Goal: Information Seeking & Learning: Learn about a topic

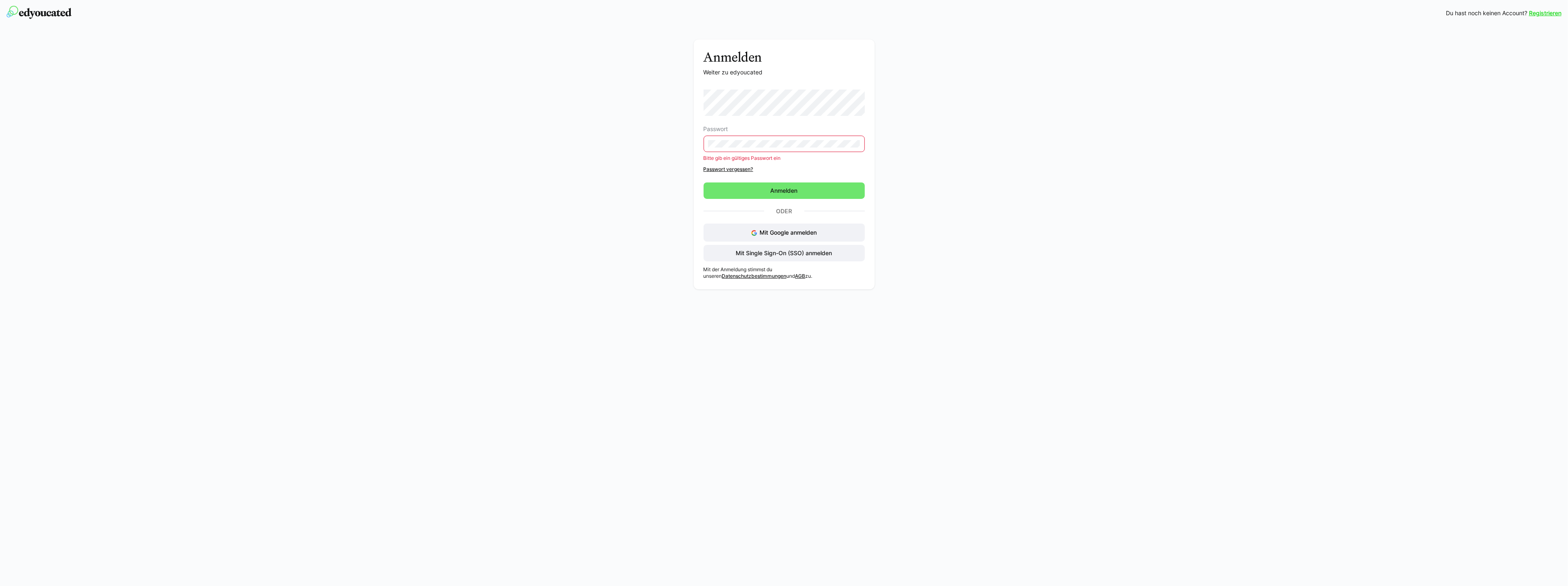
click at [761, 178] on form "Passwort Bitte gib ein gültiges Passwort ein Passwort vergessen? [GEOGRAPHIC_DA…" at bounding box center [784, 144] width 161 height 110
click at [741, 188] on span "Anmelden" at bounding box center [784, 190] width 161 height 16
click at [627, 190] on div "Anmelden Weiter zu edyoucated Passwort Bitte gib ein gültiges Passwort ein Pass…" at bounding box center [783, 167] width 463 height 254
click at [660, 140] on div "Anmelden Weiter zu edyoucated Passwort Bitte gib ein gültiges Passwort ein Pass…" at bounding box center [783, 167] width 463 height 254
click at [654, 163] on div "Anmelden Weiter zu edyoucated Passwort Bitte gib ein gültiges Passwort ein Pass…" at bounding box center [783, 167] width 463 height 254
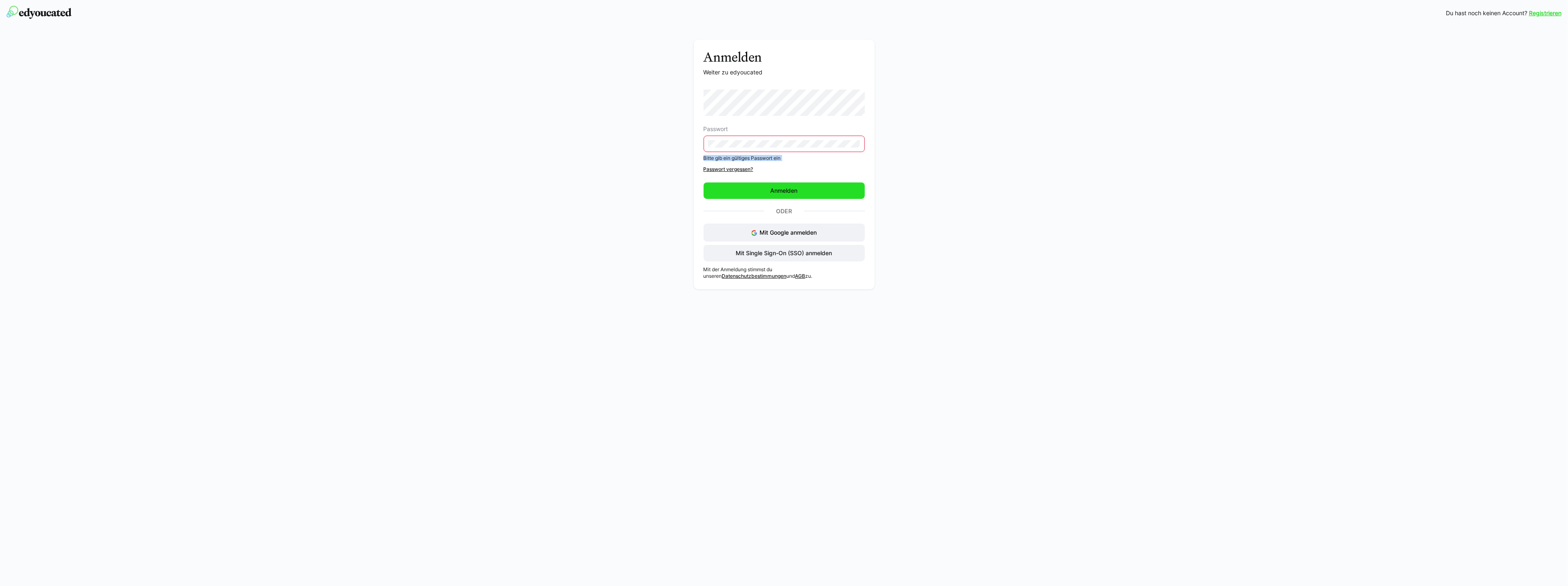
drag, startPoint x: 654, startPoint y: 163, endPoint x: 752, endPoint y: 187, distance: 100.9
click at [752, 187] on span "Anmelden" at bounding box center [784, 190] width 161 height 16
click at [670, 140] on div "Anmelden Weiter zu edyoucated Passwort Bitte gib ein gültiges Passwort ein Pass…" at bounding box center [783, 167] width 463 height 254
click at [718, 190] on span "Anmelden" at bounding box center [784, 190] width 161 height 16
click at [768, 184] on span "Anmelden" at bounding box center [784, 190] width 161 height 16
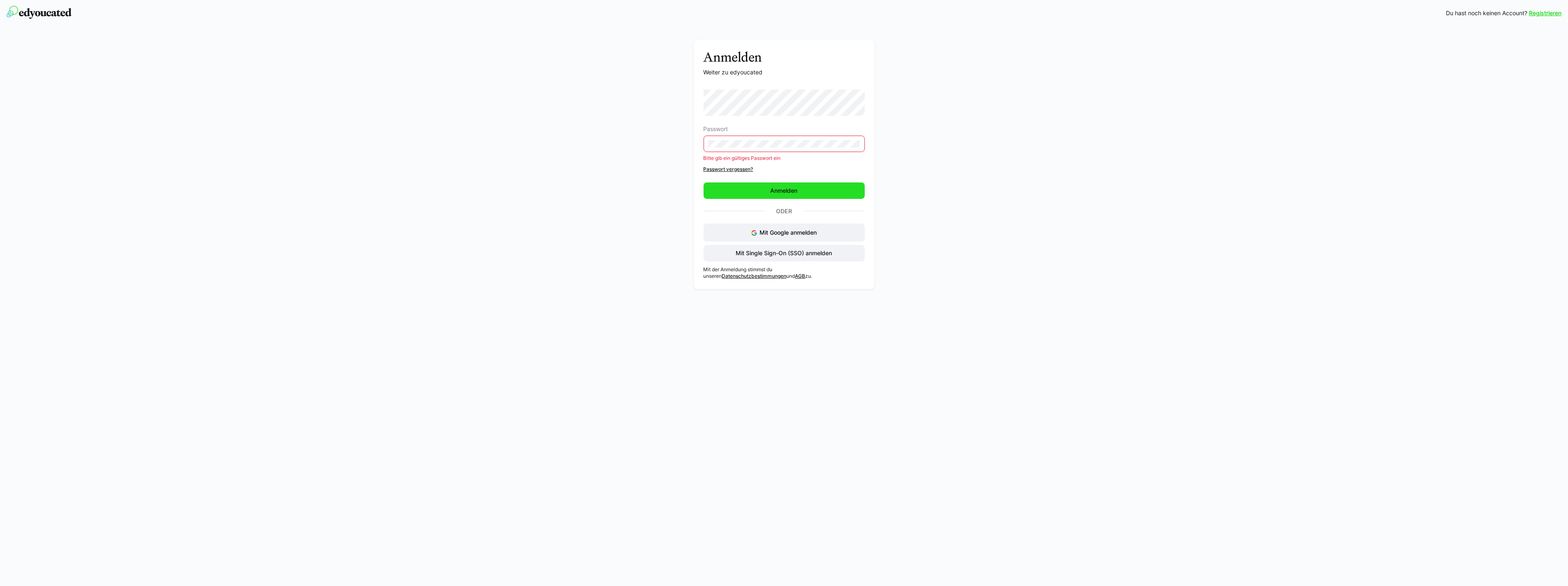
click at [768, 184] on span "Anmelden" at bounding box center [784, 190] width 161 height 16
click at [575, 108] on div "Anmelden Weiter zu edyoucated Passwort Bitte gib ein gültiges Passwort ein Pass…" at bounding box center [783, 167] width 463 height 254
click at [794, 61] on h3 "Anmelden" at bounding box center [784, 57] width 161 height 16
click at [600, 131] on div "Anmelden Weiter zu edyoucated Passwort Bitte gib ein gültiges Passwort ein Pass…" at bounding box center [783, 167] width 463 height 254
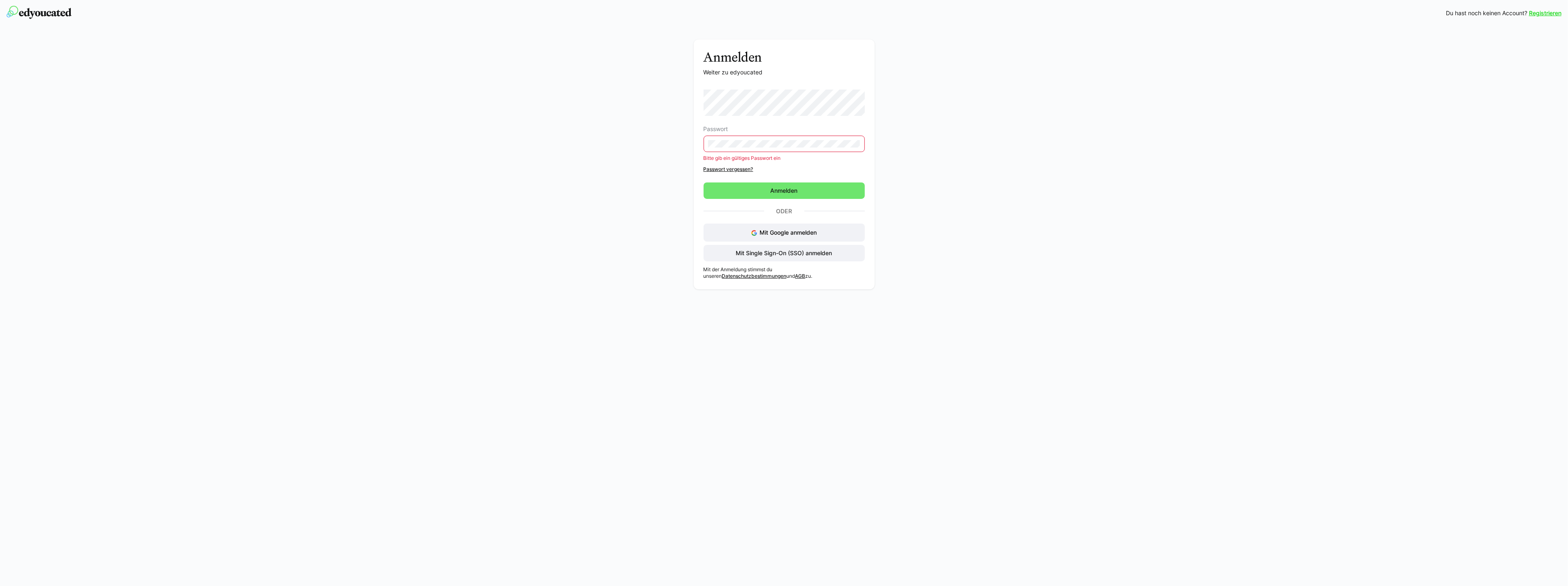
click at [668, 135] on div "Anmelden Weiter zu edyoucated Passwort Bitte gib ein gültiges Passwort ein Pass…" at bounding box center [783, 167] width 463 height 254
click at [790, 253] on span "Mit Single Sign-On (SSO) anmelden" at bounding box center [784, 253] width 99 height 9
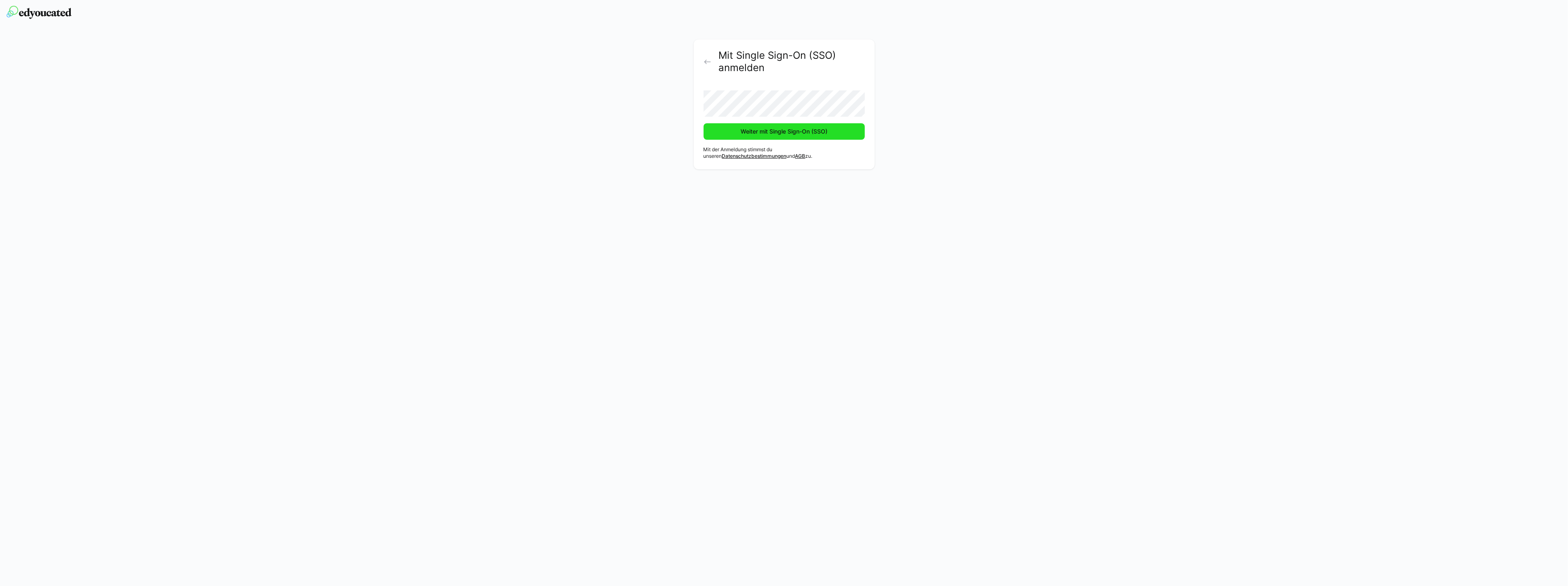
click at [770, 134] on span "Weiter mit Single Sign-On (SSO)" at bounding box center [784, 131] width 89 height 9
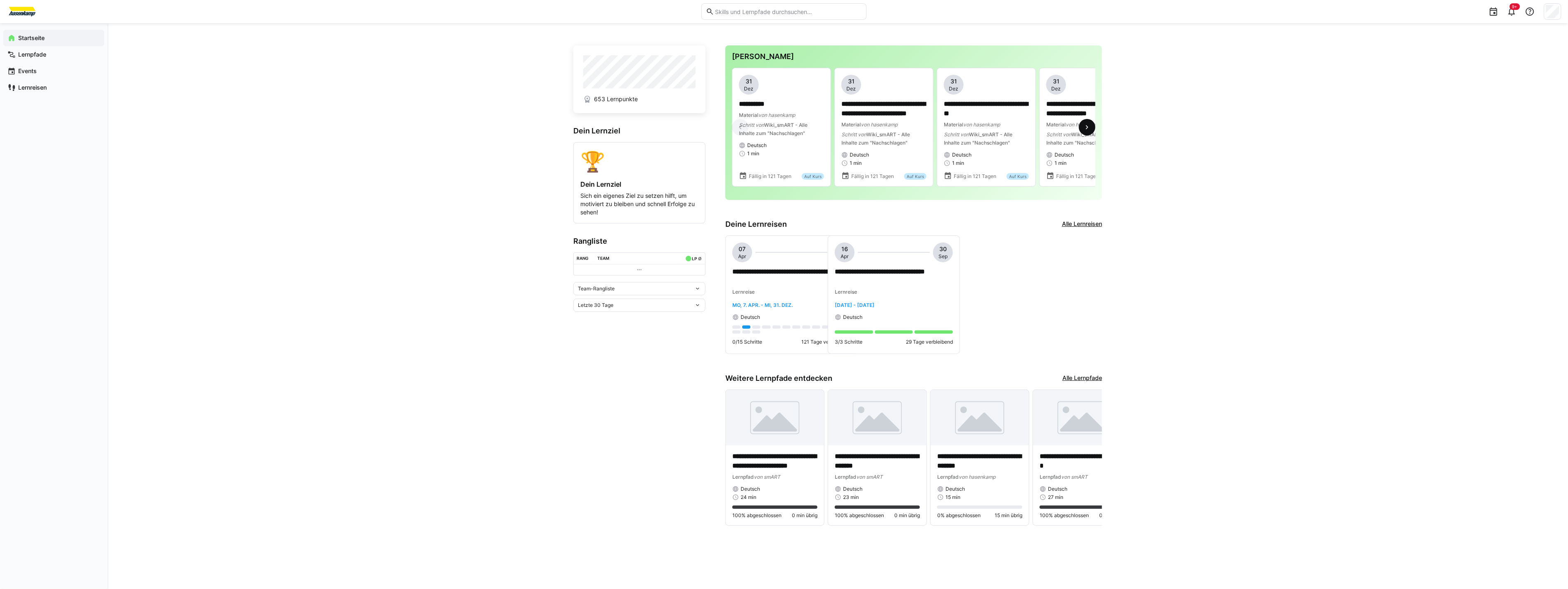
click at [1086, 130] on eds-icon at bounding box center [1087, 127] width 9 height 9
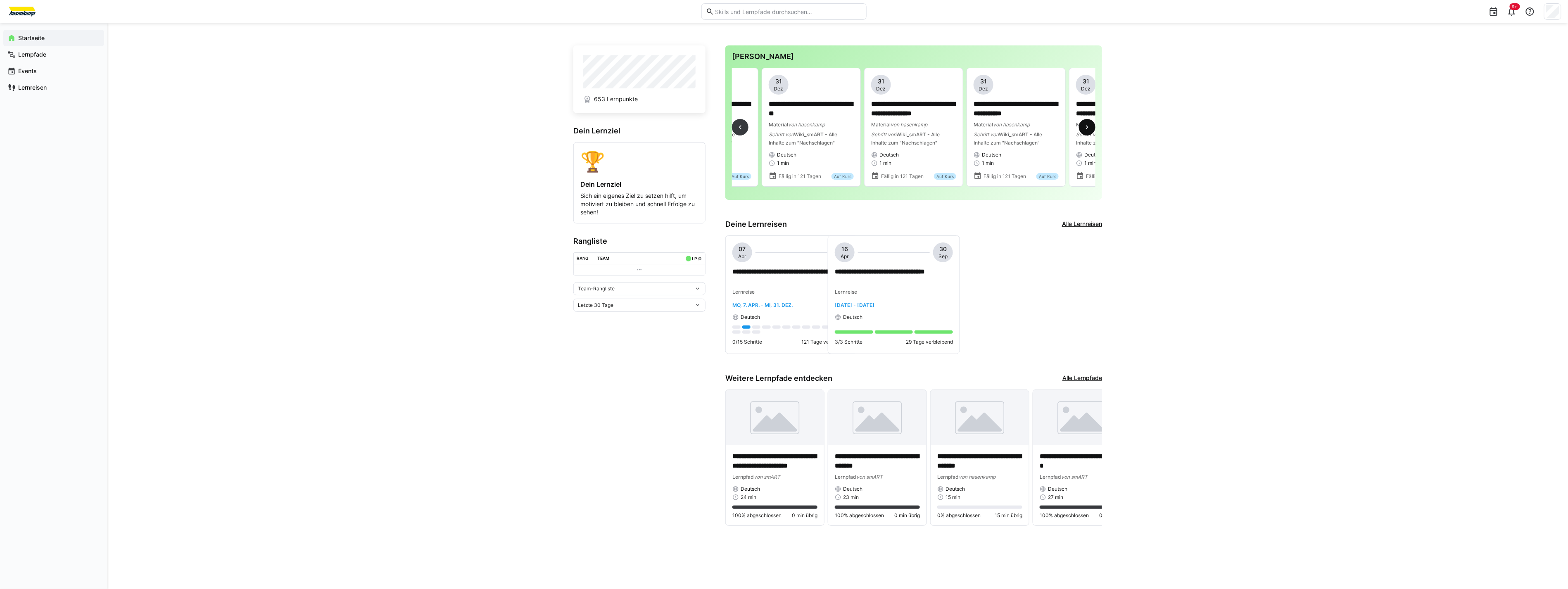
scroll to position [0, 307]
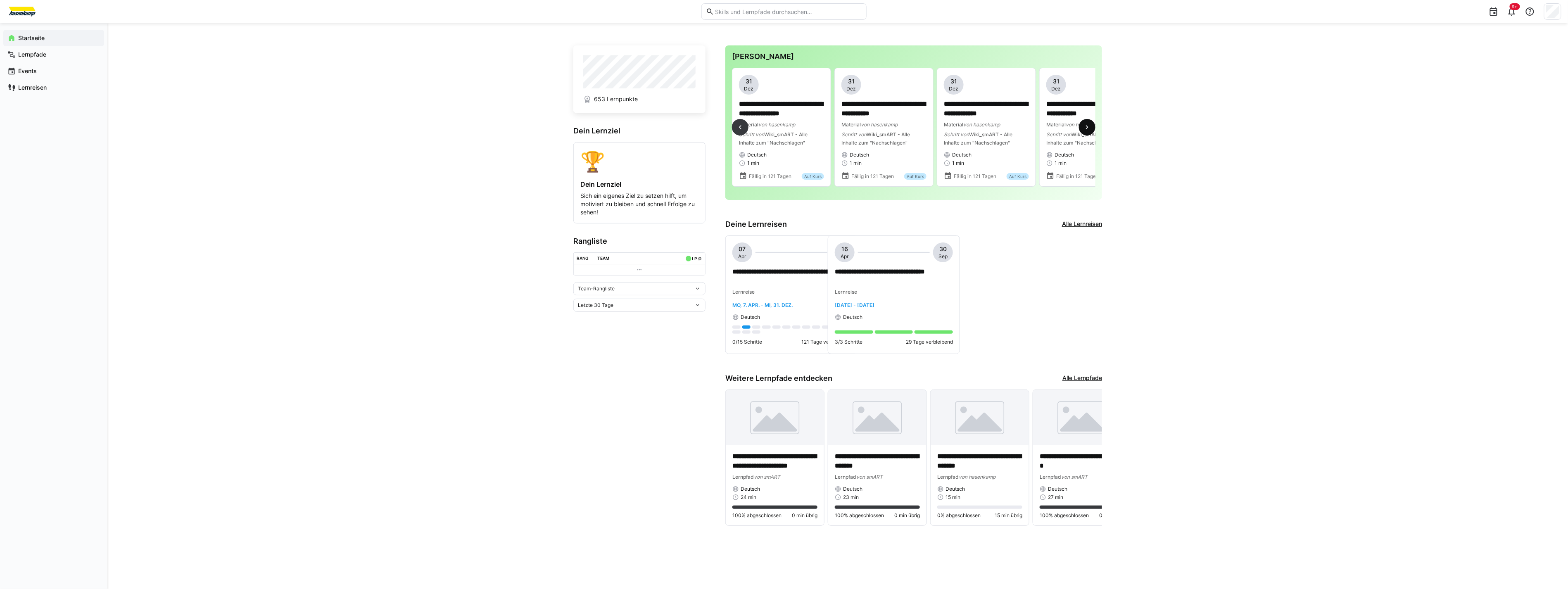
click at [1086, 130] on eds-icon at bounding box center [1087, 127] width 9 height 9
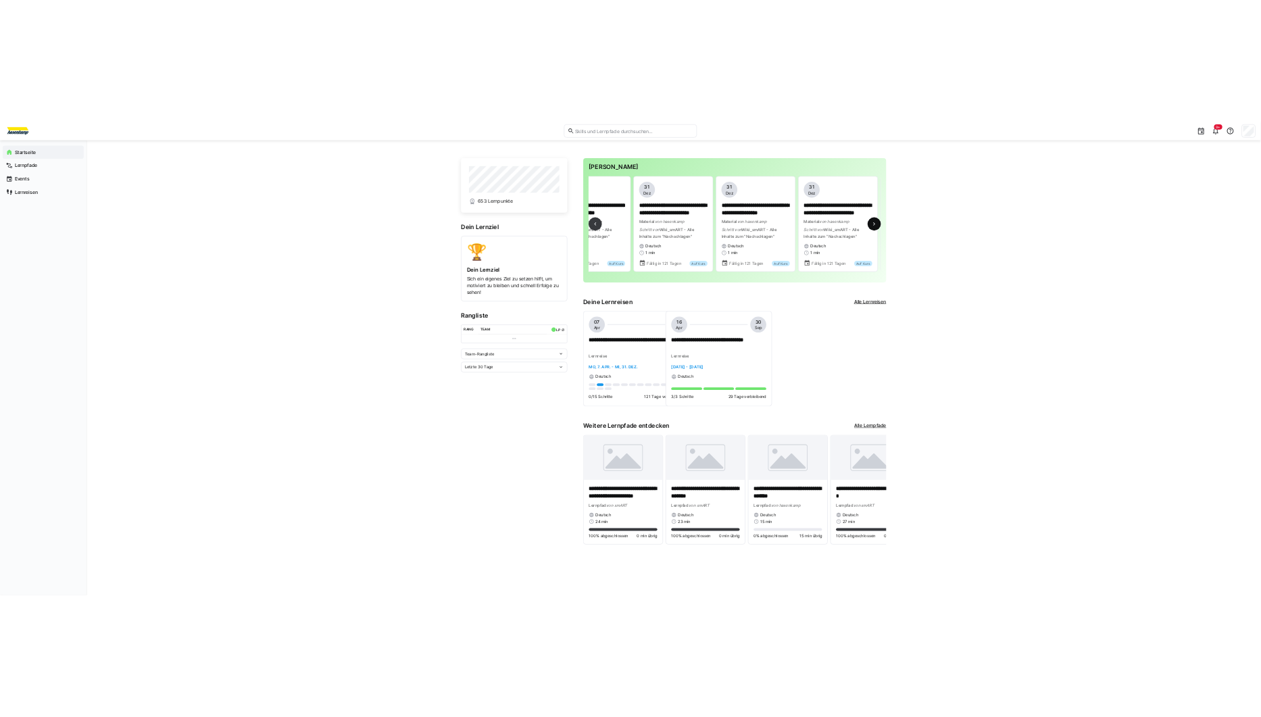
scroll to position [0, 1913]
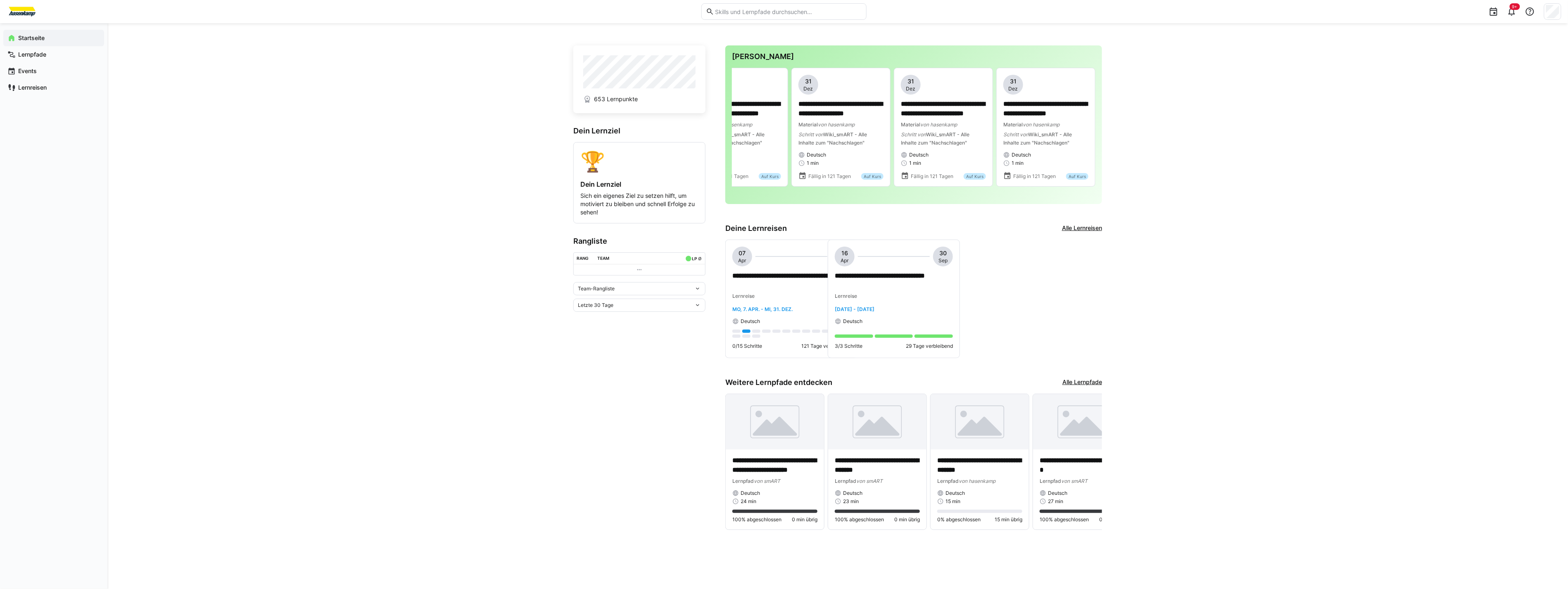
click at [1198, 156] on div "**********" at bounding box center [837, 306] width 1460 height 566
click at [360, 178] on div "**********" at bounding box center [837, 306] width 1460 height 566
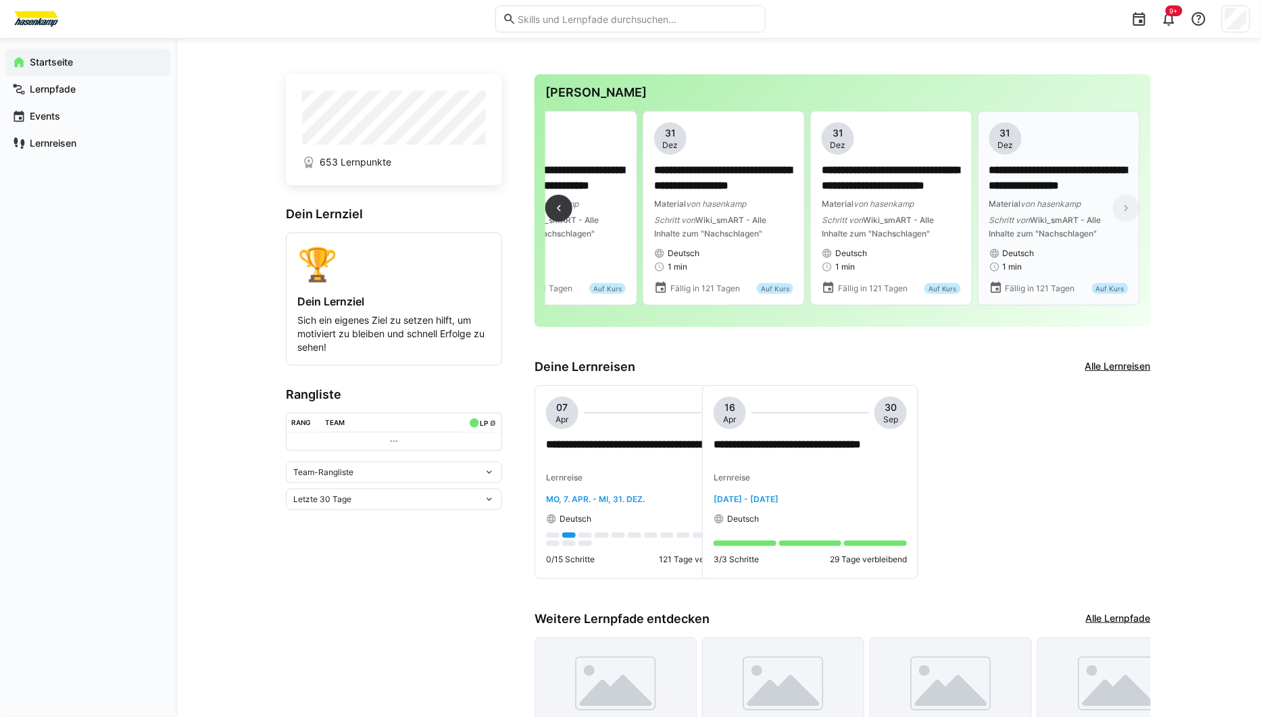
click at [1061, 264] on div "1 min" at bounding box center [1058, 266] width 139 height 11
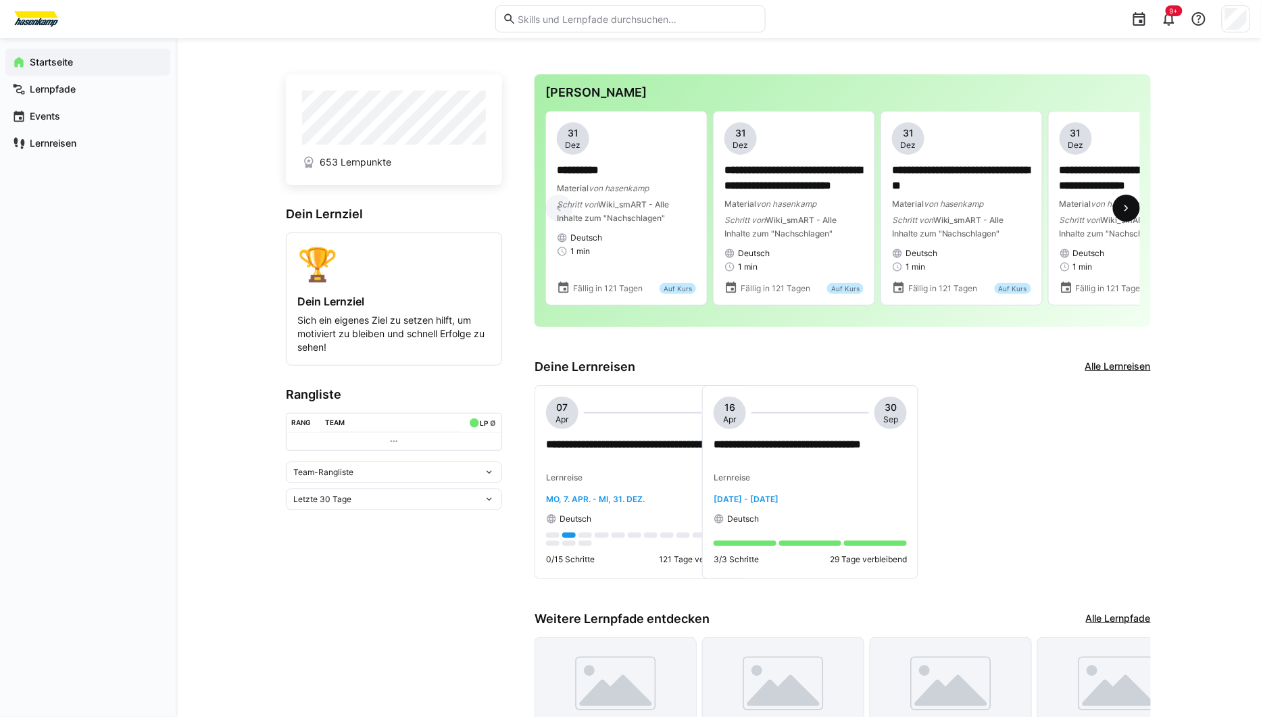
click at [1132, 206] on eds-icon at bounding box center [1126, 208] width 14 height 14
click at [1129, 207] on eds-icon at bounding box center [1126, 208] width 14 height 14
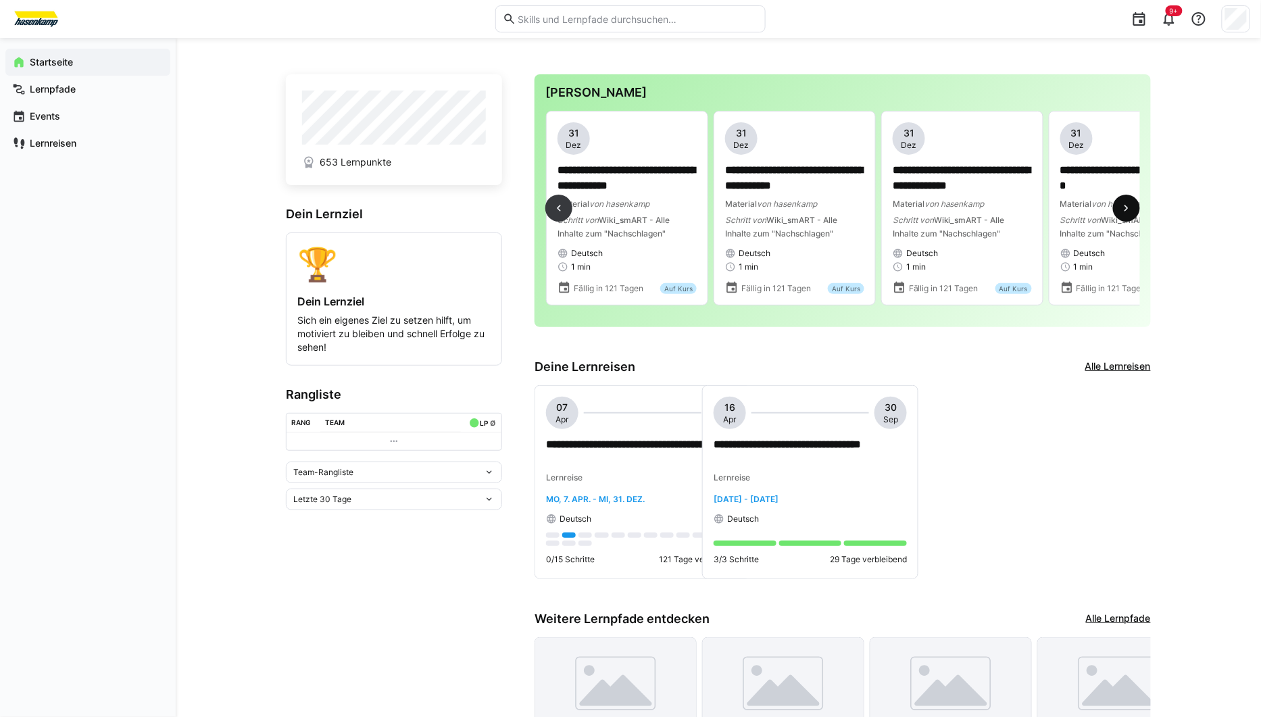
click at [1127, 207] on eds-icon at bounding box center [1126, 208] width 14 height 14
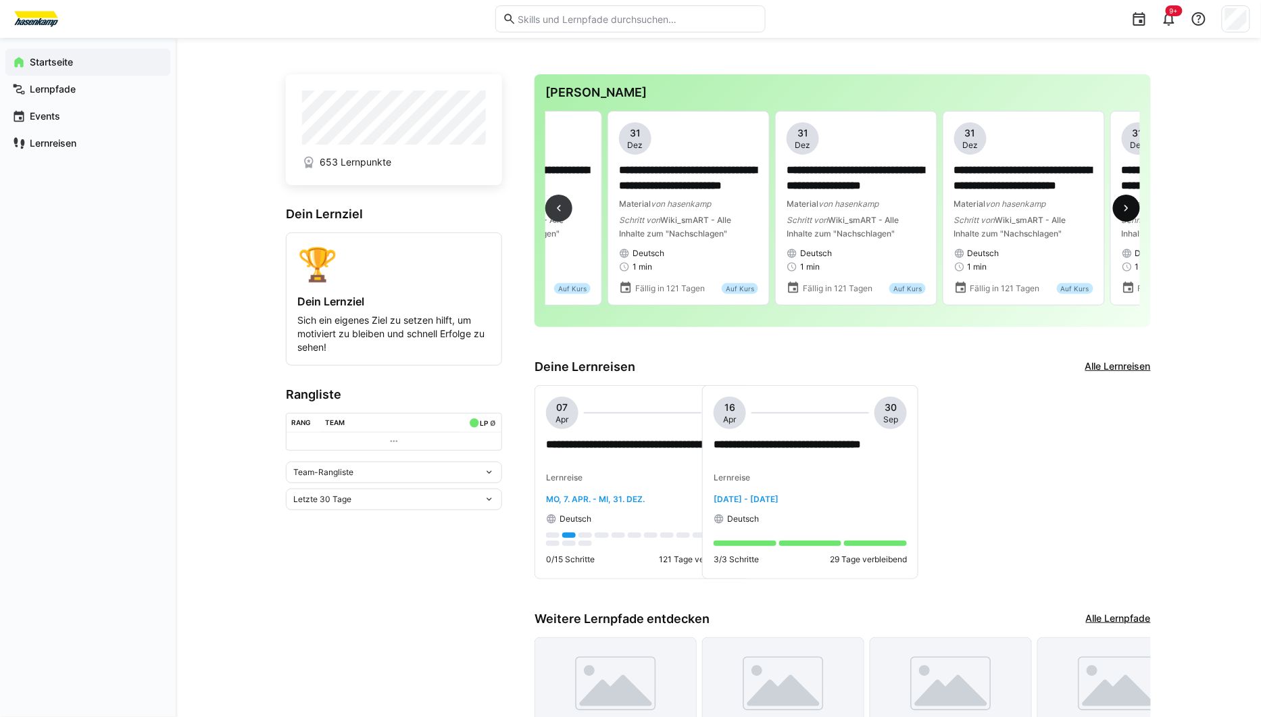
scroll to position [0, 1913]
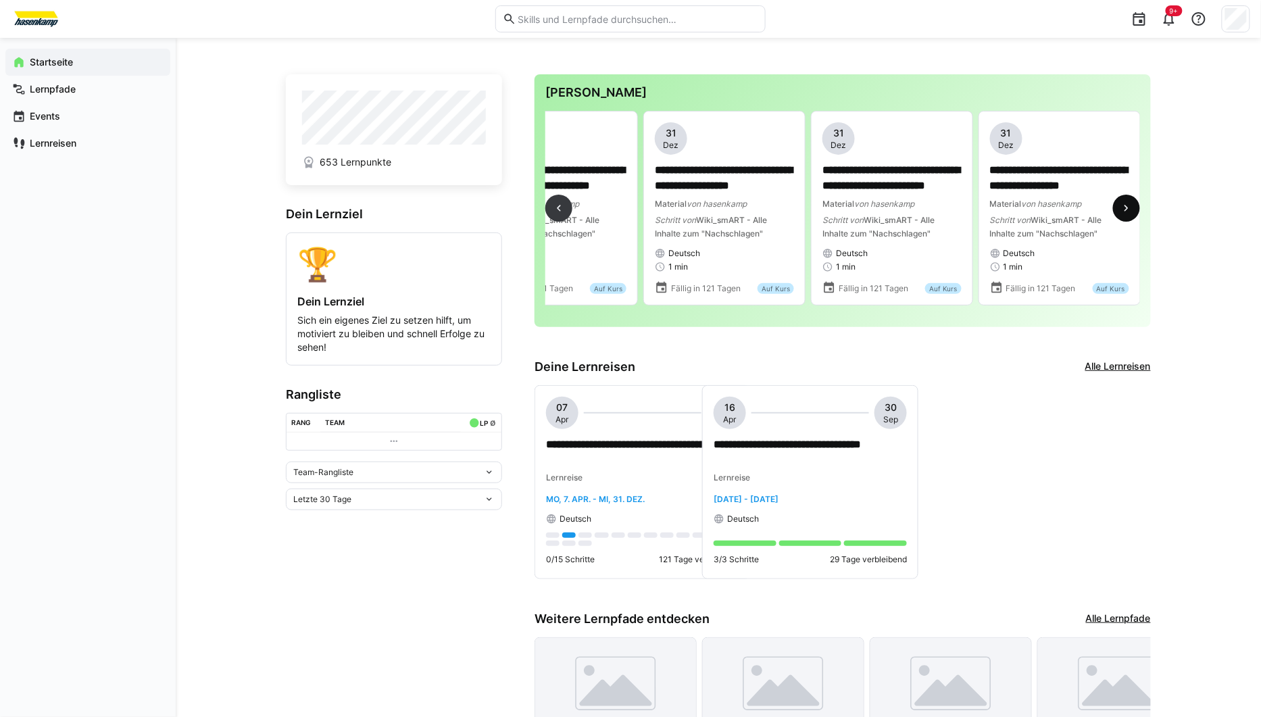
click at [1127, 207] on eds-icon at bounding box center [1126, 208] width 14 height 14
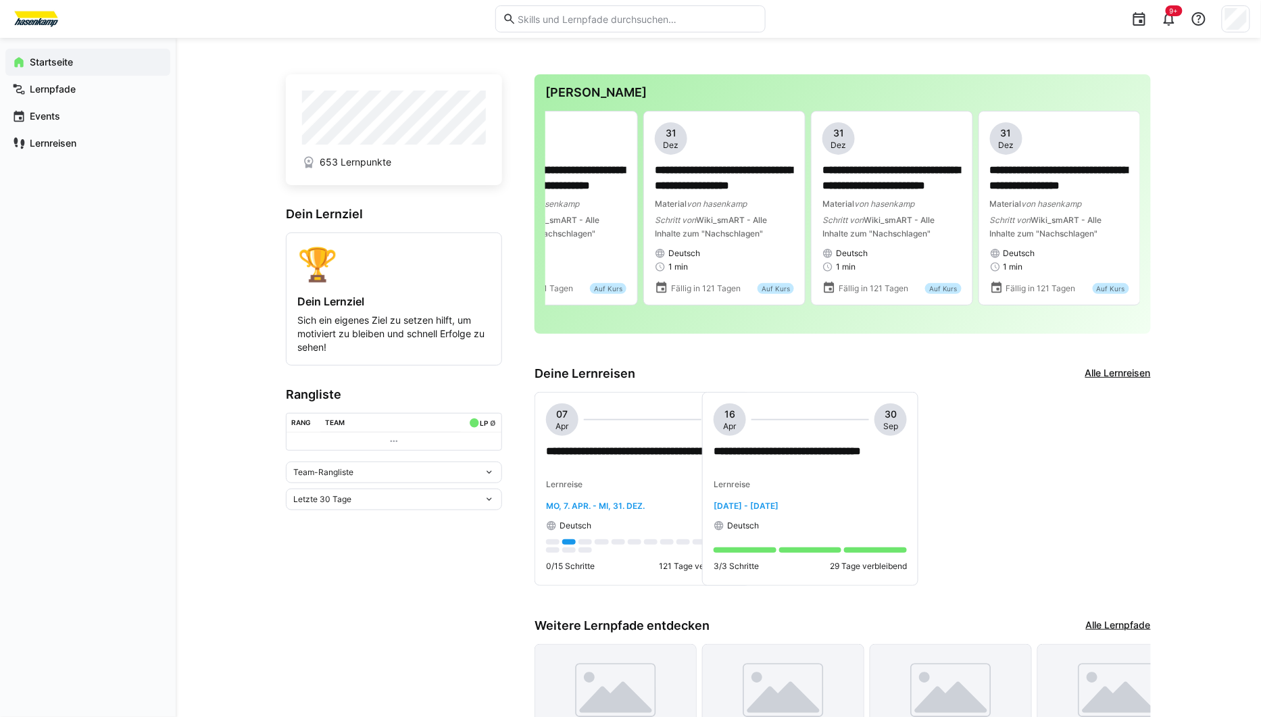
drag, startPoint x: 369, startPoint y: 579, endPoint x: 374, endPoint y: 573, distance: 7.7
click at [369, 579] on app-home-left "653 Lernpunkte Dein Lernziel 🏆 Dein Lernziel Sich ein eigenes Ziel zu setzen hi…" at bounding box center [394, 479] width 216 height 810
click at [299, 555] on app-home-left "653 Lernpunkte Dein Lernziel 🏆 Dein Lernziel Sich ein eigenes Ziel zu setzen hi…" at bounding box center [394, 479] width 216 height 810
click at [167, 334] on div "Startseite Lernpfade Events Lernreisen" at bounding box center [88, 377] width 176 height 679
